Goal: Navigation & Orientation: Understand site structure

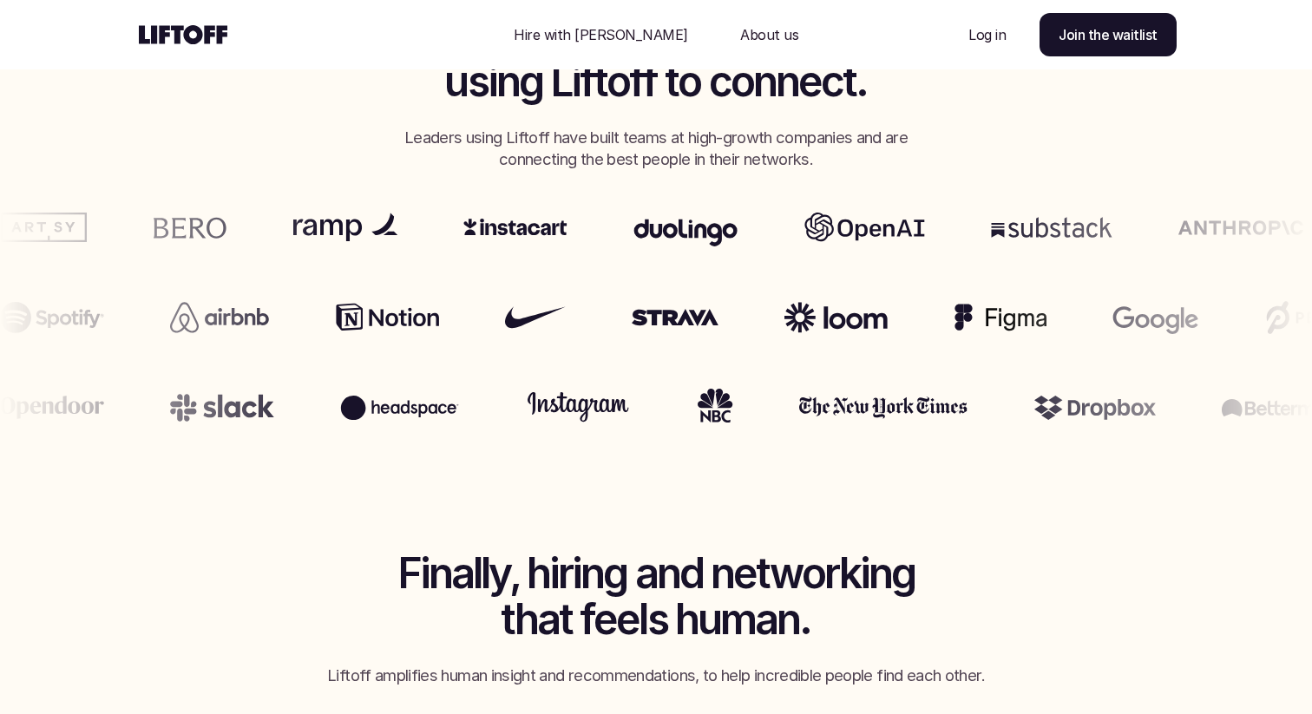
scroll to position [766, 0]
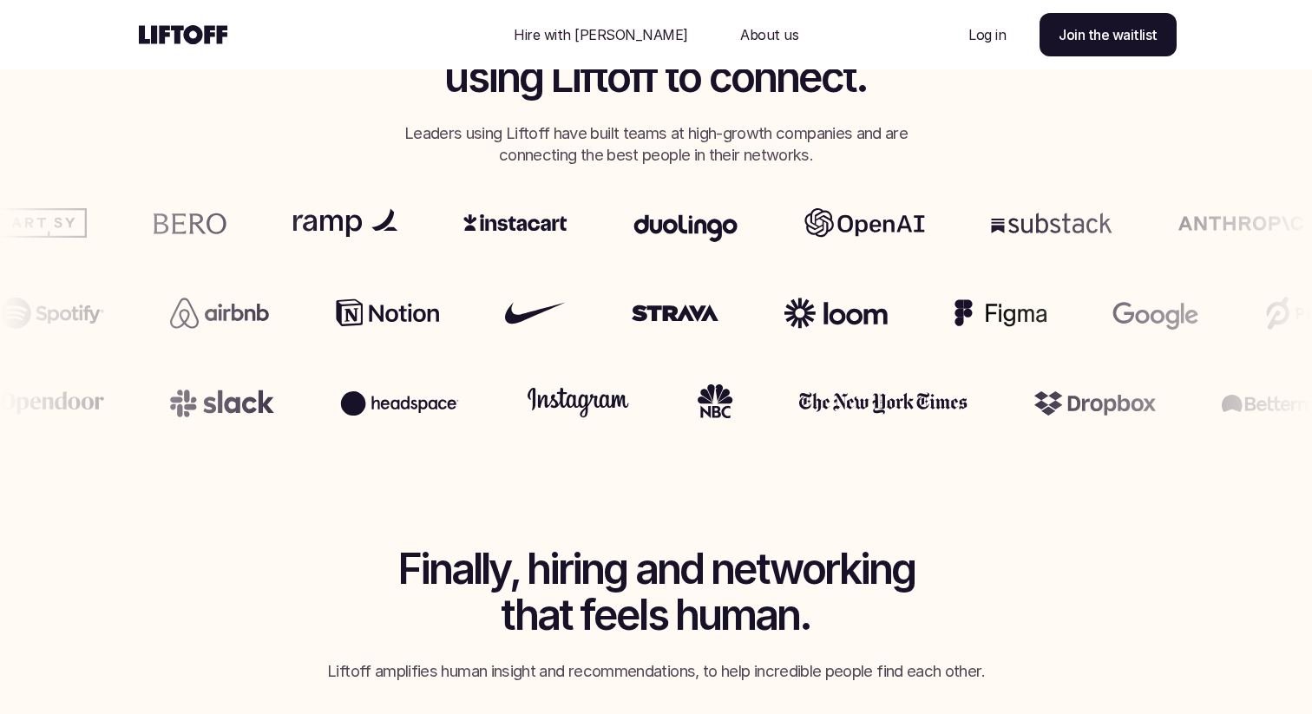
click at [740, 29] on p "About us" at bounding box center [769, 34] width 58 height 21
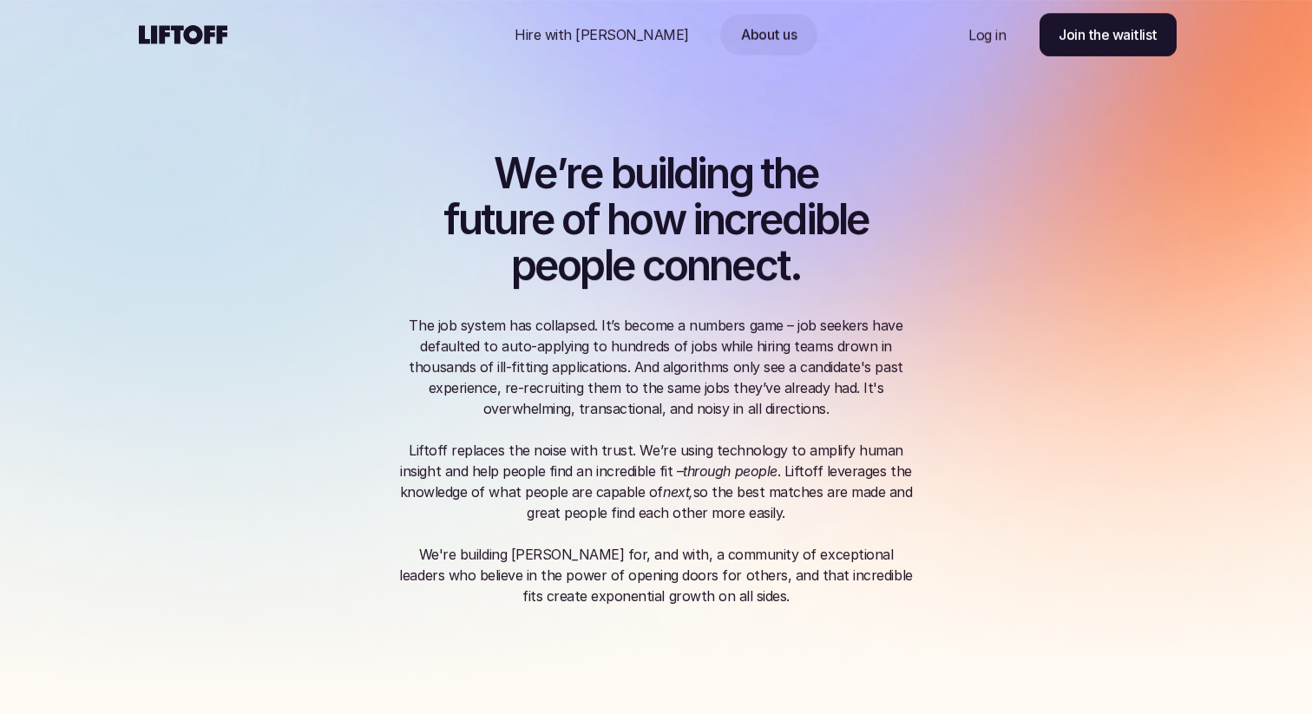
click at [609, 23] on div "Nav Link" at bounding box center [602, 35] width 216 height 42
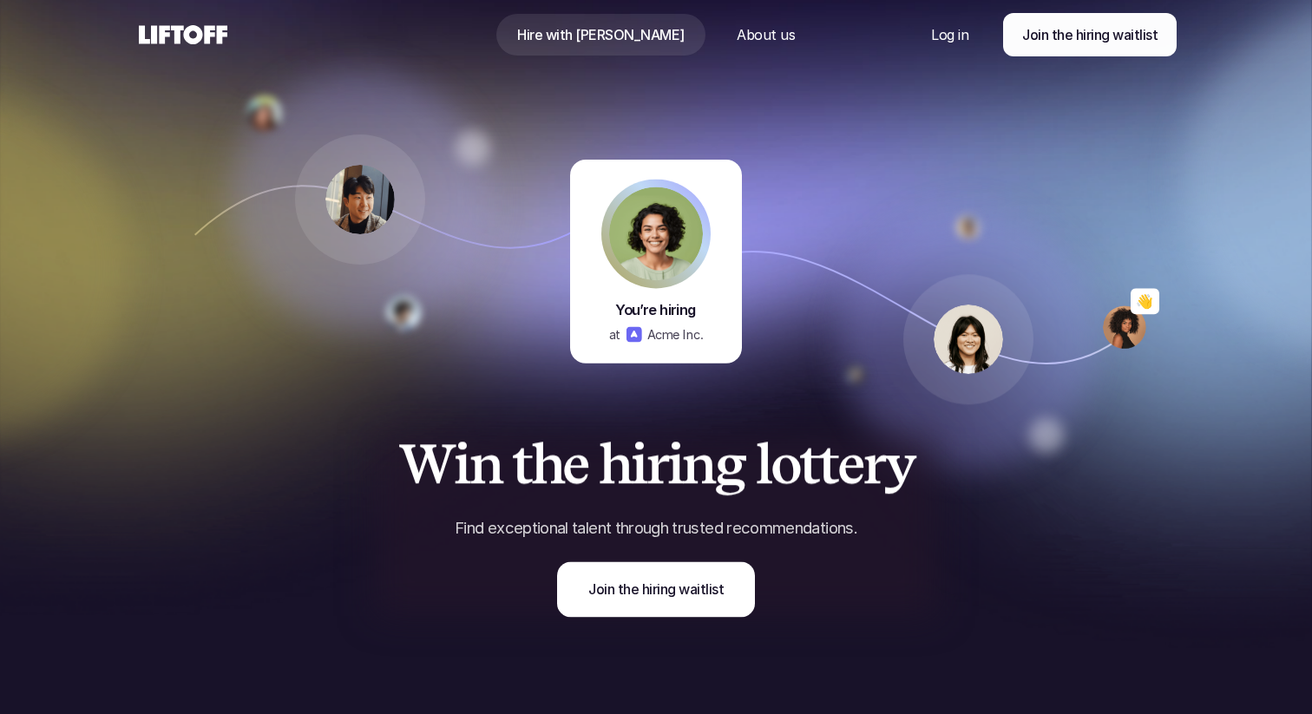
click at [738, 46] on div "Nav Link" at bounding box center [766, 35] width 100 height 42
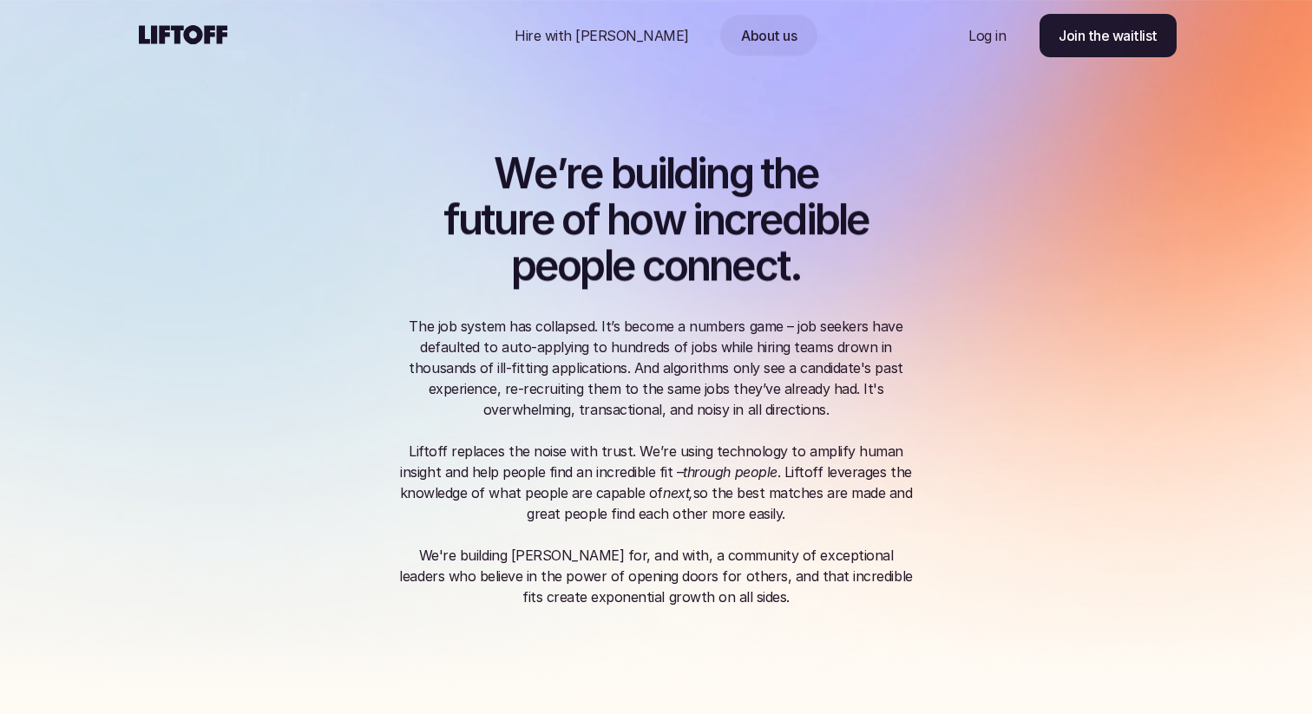
click at [172, 28] on use at bounding box center [183, 34] width 89 height 19
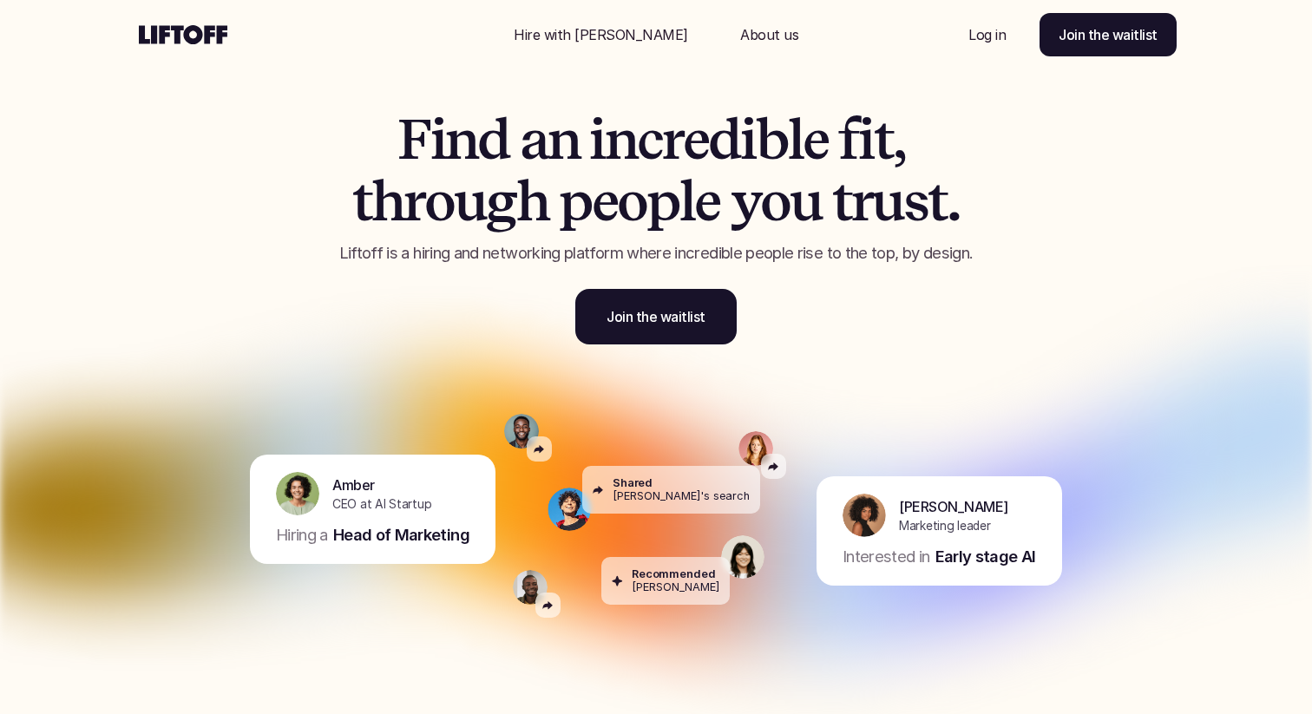
click at [740, 34] on p "About us" at bounding box center [769, 34] width 58 height 21
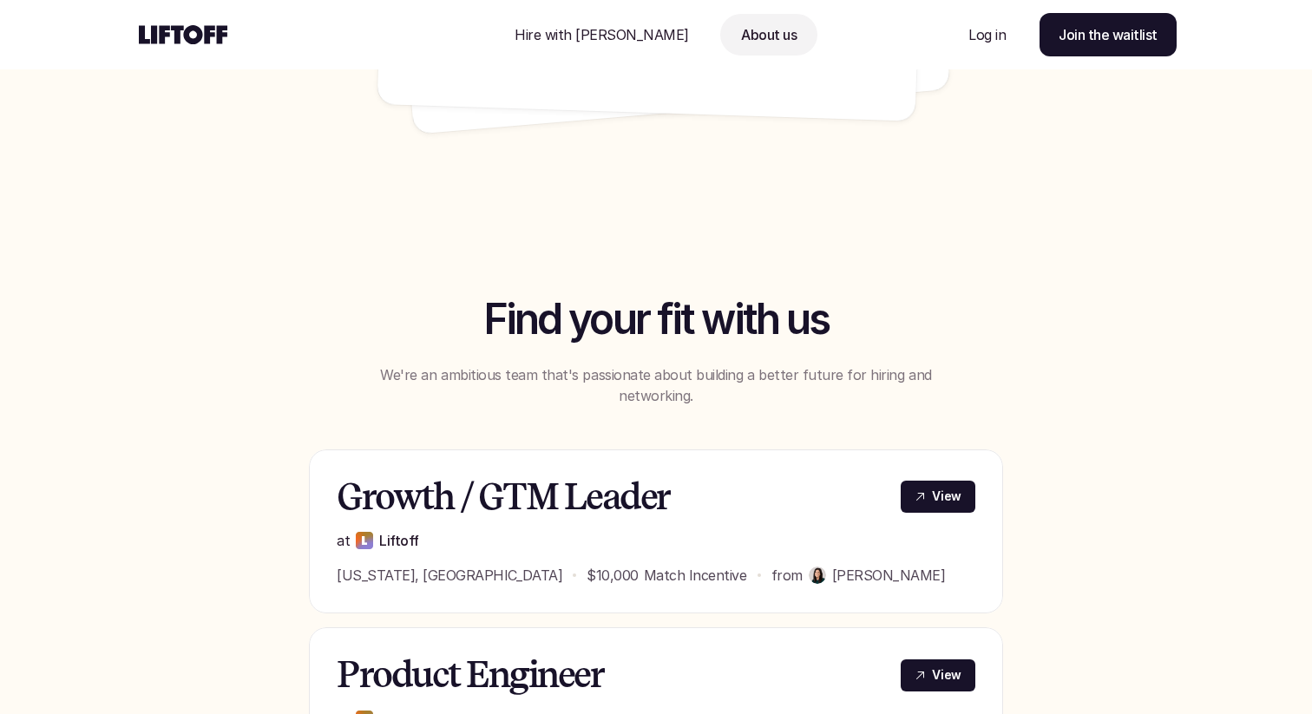
scroll to position [1180, 0]
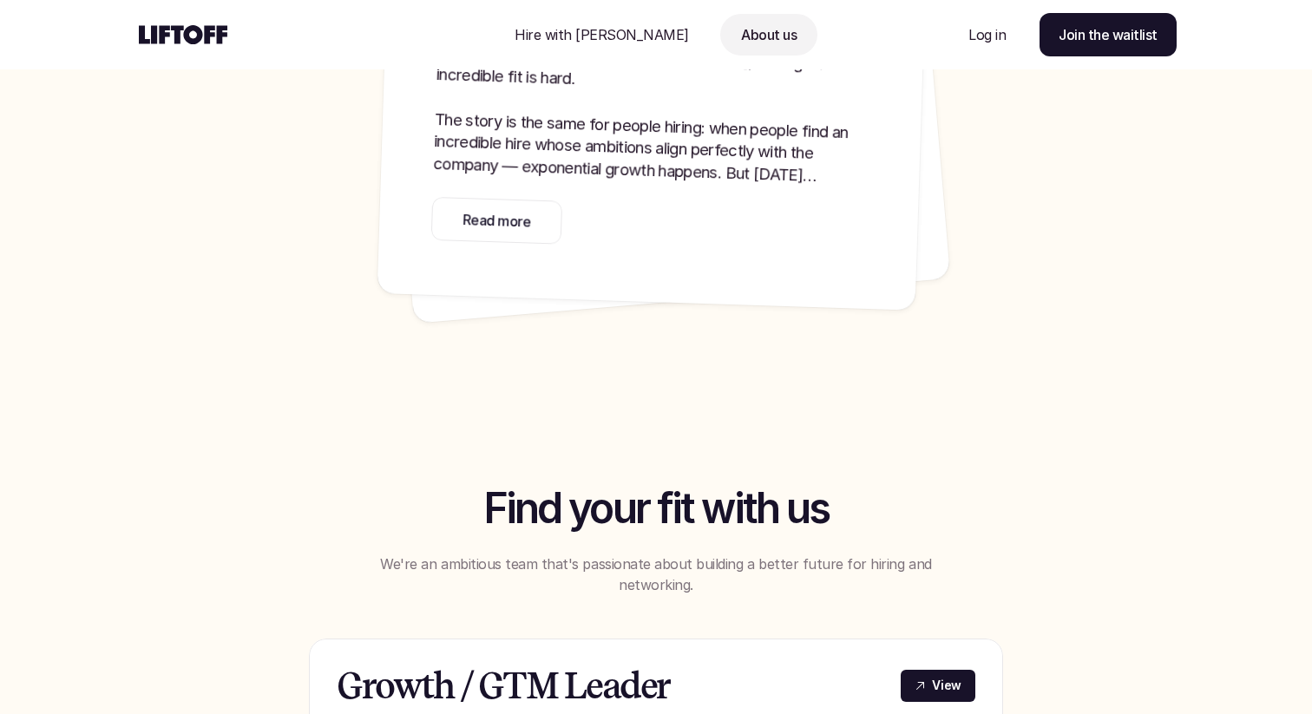
click at [632, 39] on p "Hire with [PERSON_NAME]" at bounding box center [602, 34] width 174 height 21
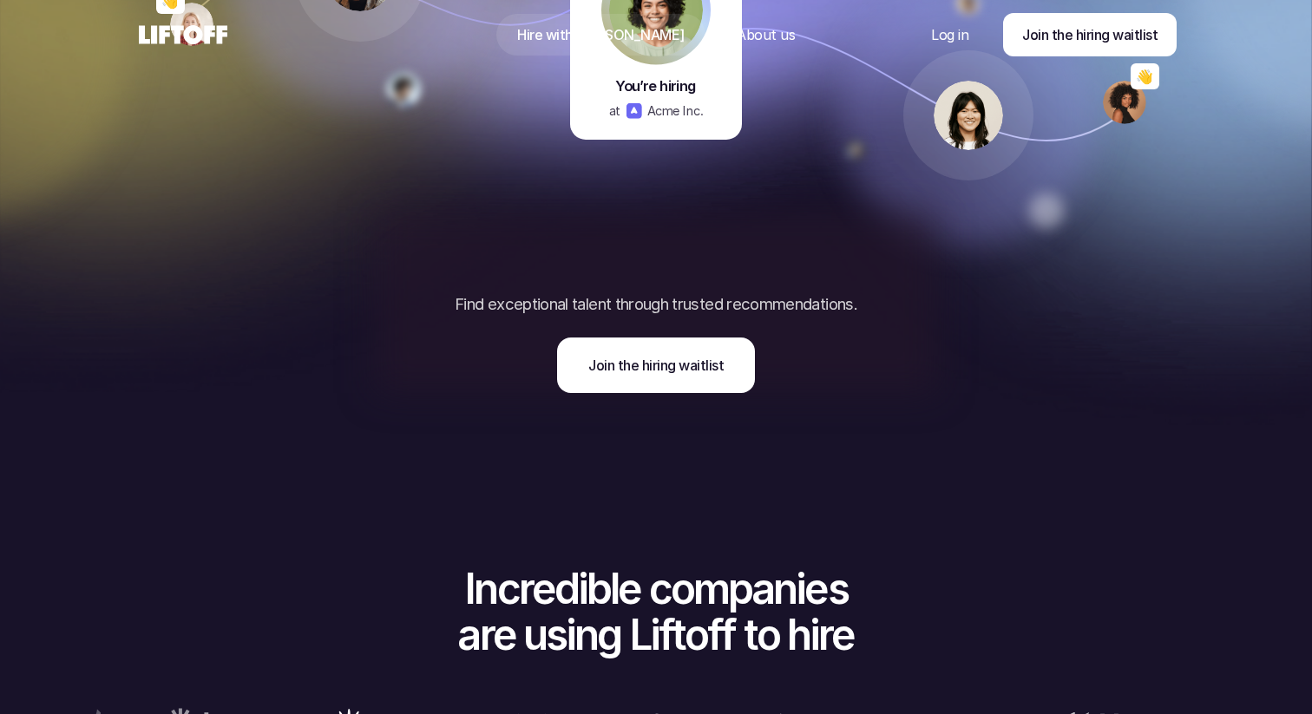
scroll to position [242, 0]
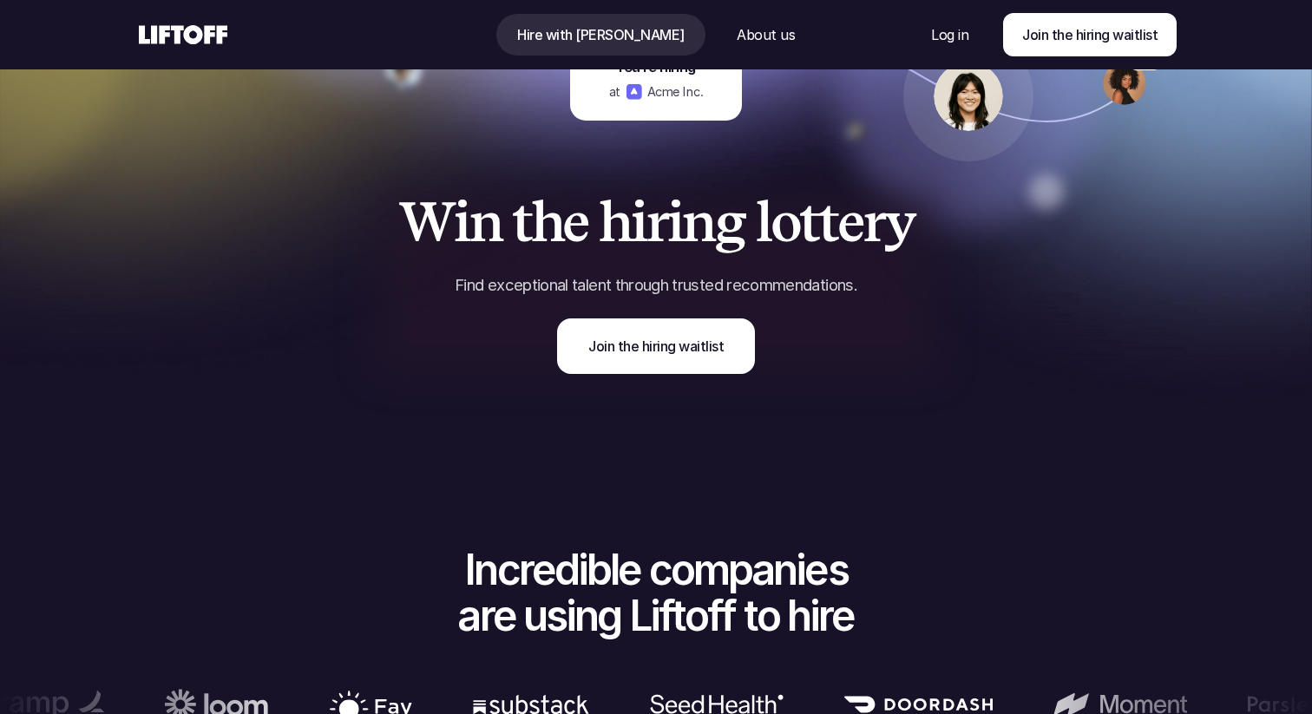
click at [194, 32] on icon at bounding box center [182, 35] width 95 height 28
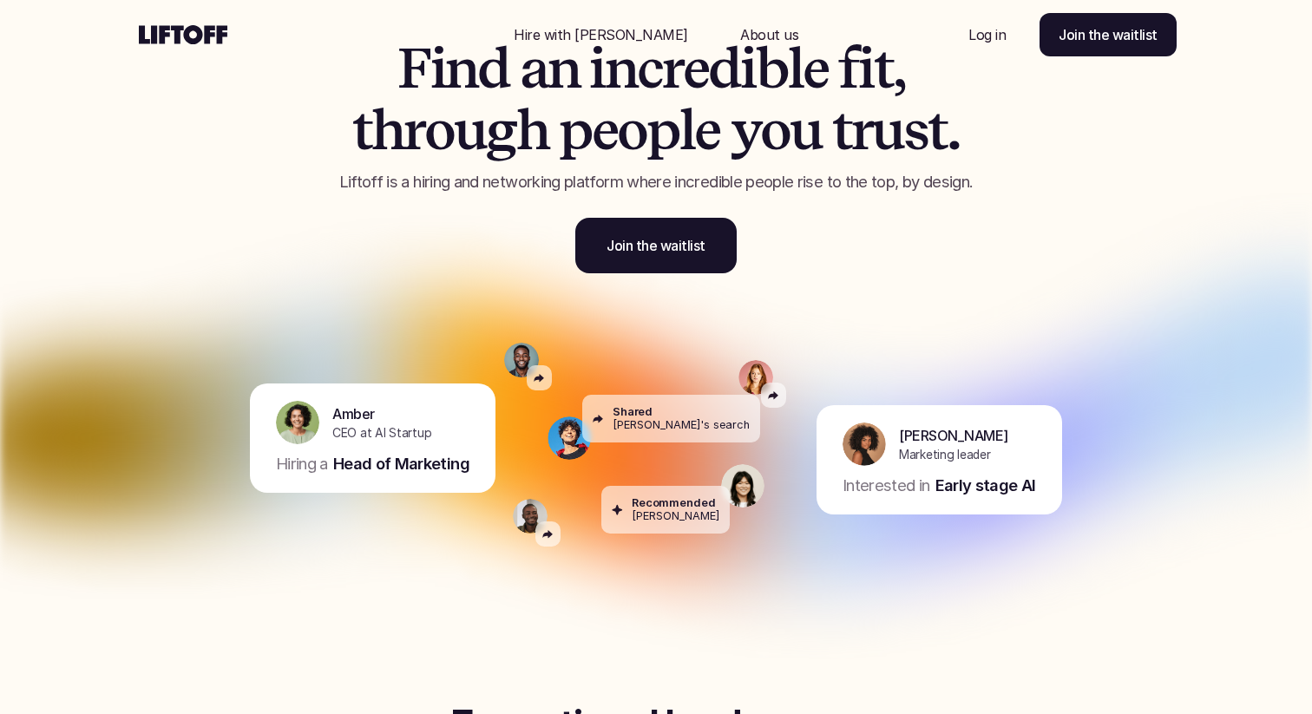
scroll to position [62, 0]
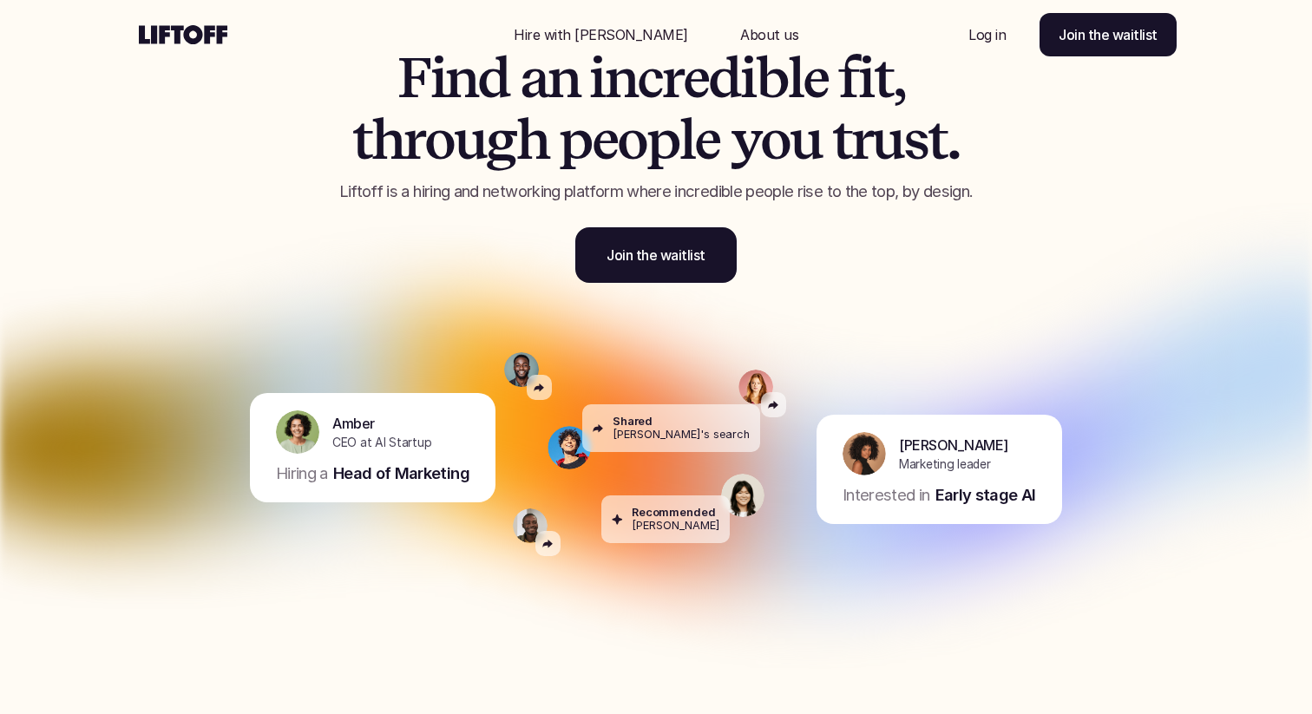
click at [208, 304] on div "F i n d a n i n c r e d i b l e f i t , t h r o u g h p e o p l e y o u t r u s…" at bounding box center [655, 152] width 1041 height 348
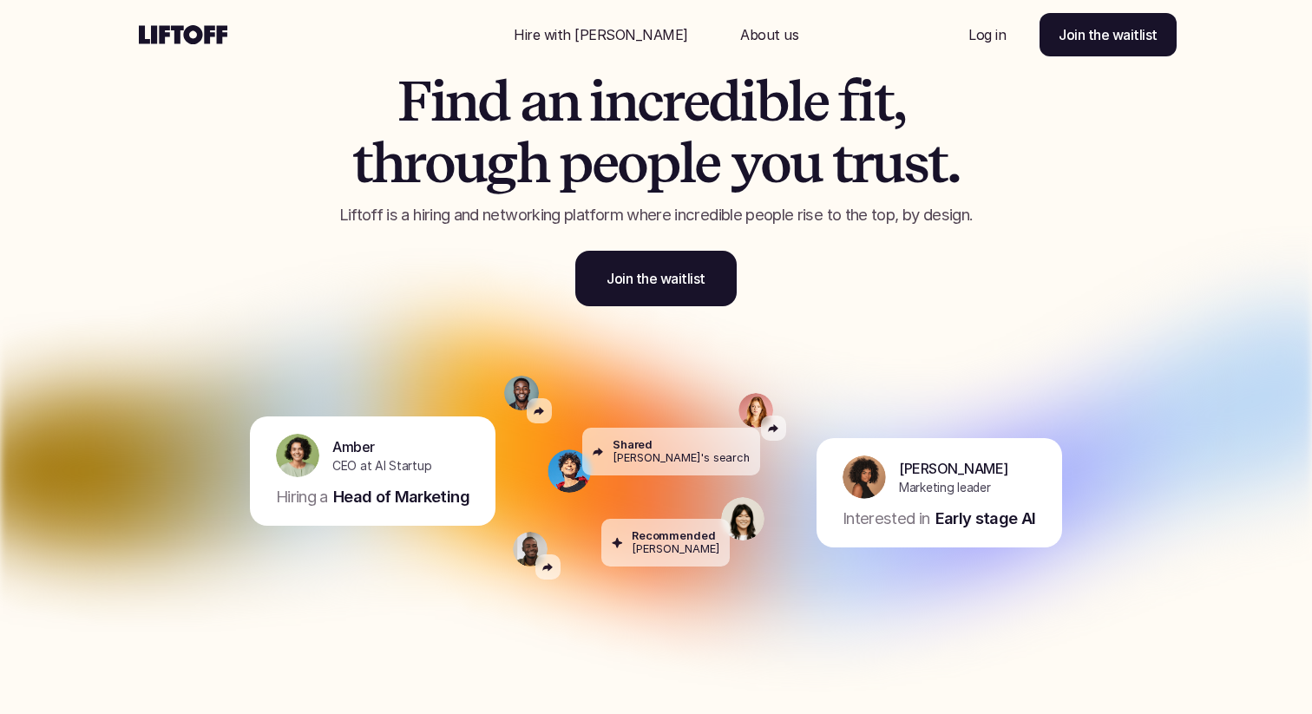
scroll to position [0, 0]
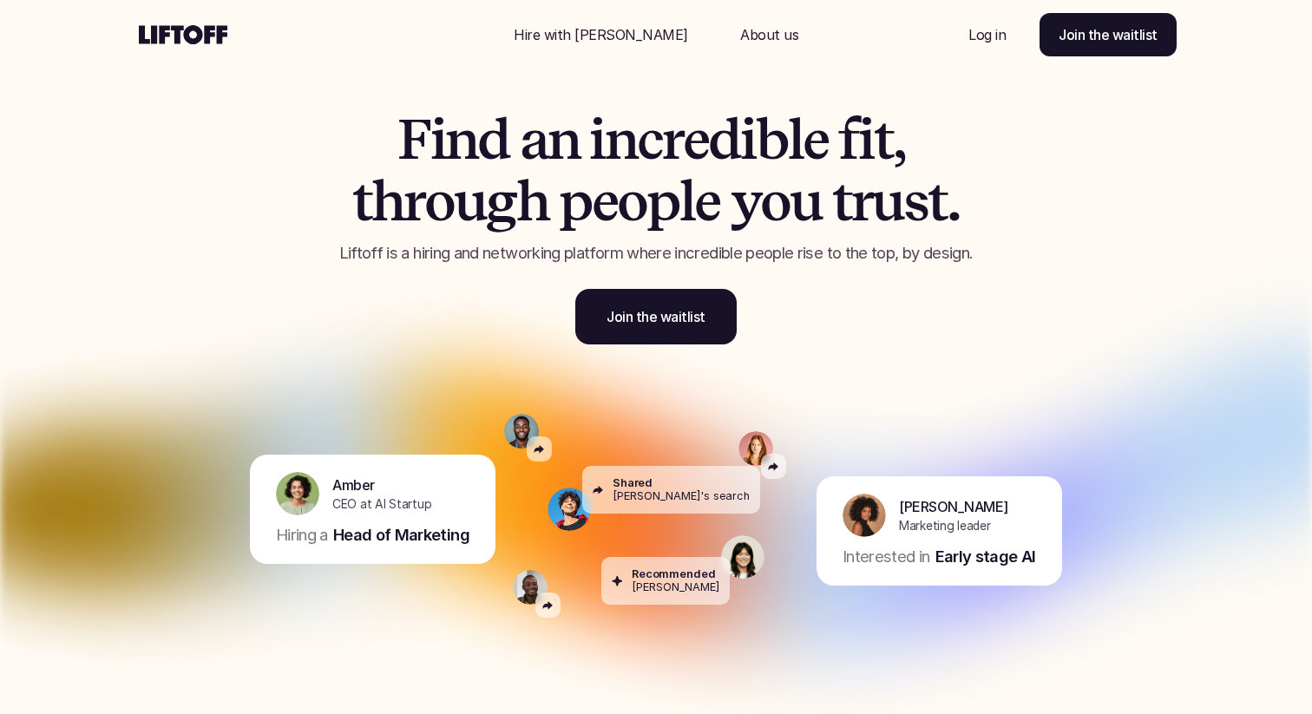
click at [655, 266] on div "F i n d a n i n c r e d i b l e f i t , t h r o u g h p e o p l e y o u t r u s…" at bounding box center [656, 226] width 738 height 235
